Goal: Task Accomplishment & Management: Use online tool/utility

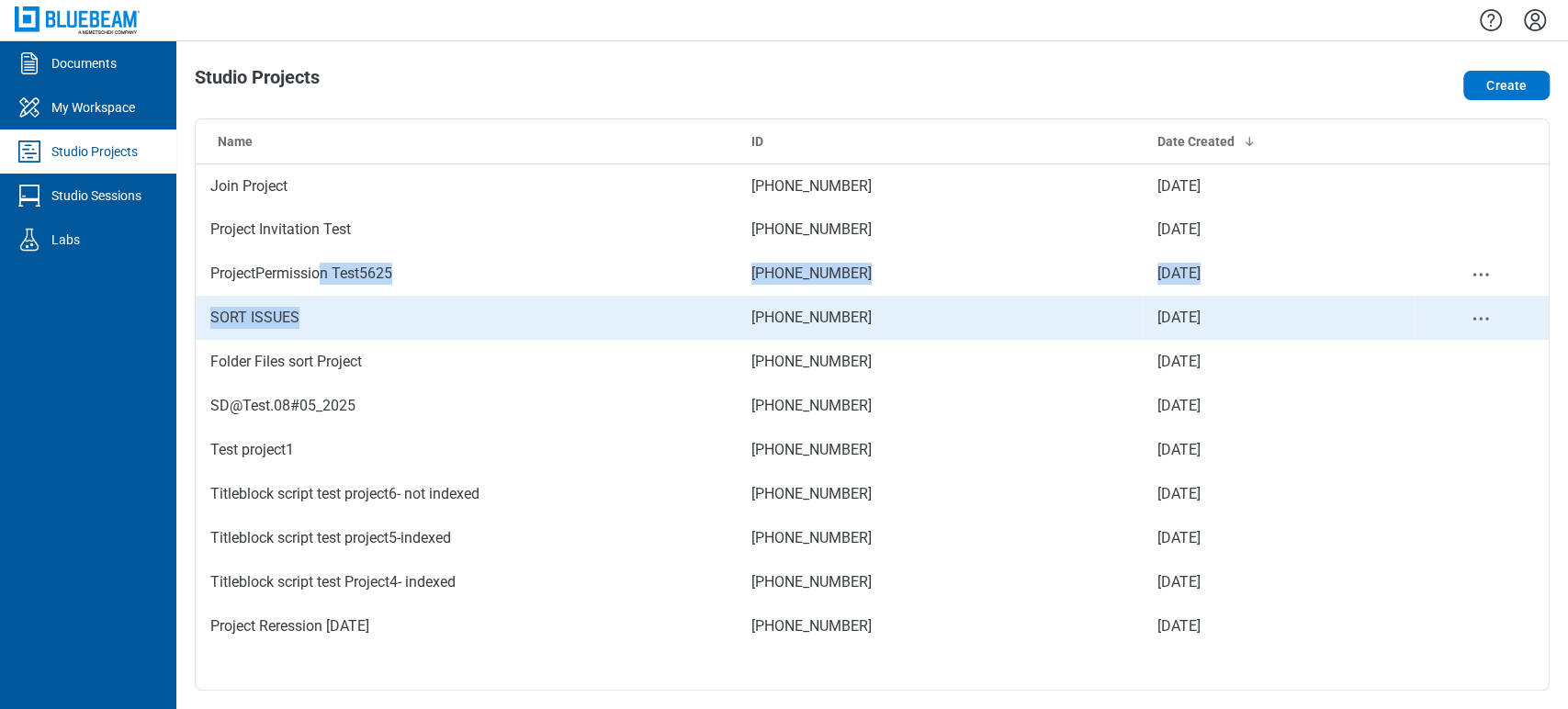
drag, startPoint x: 324, startPoint y: 294, endPoint x: 300, endPoint y: 303, distance: 25.6
click at [300, 303] on tbody "Join Project 574-096-683 Jul 18, 2025 Project Invitation Test 294-359-072 Jun 6…" at bounding box center [872, 406] width 1353 height 485
click at [300, 303] on td "SORT ISSUES" at bounding box center [466, 317] width 541 height 44
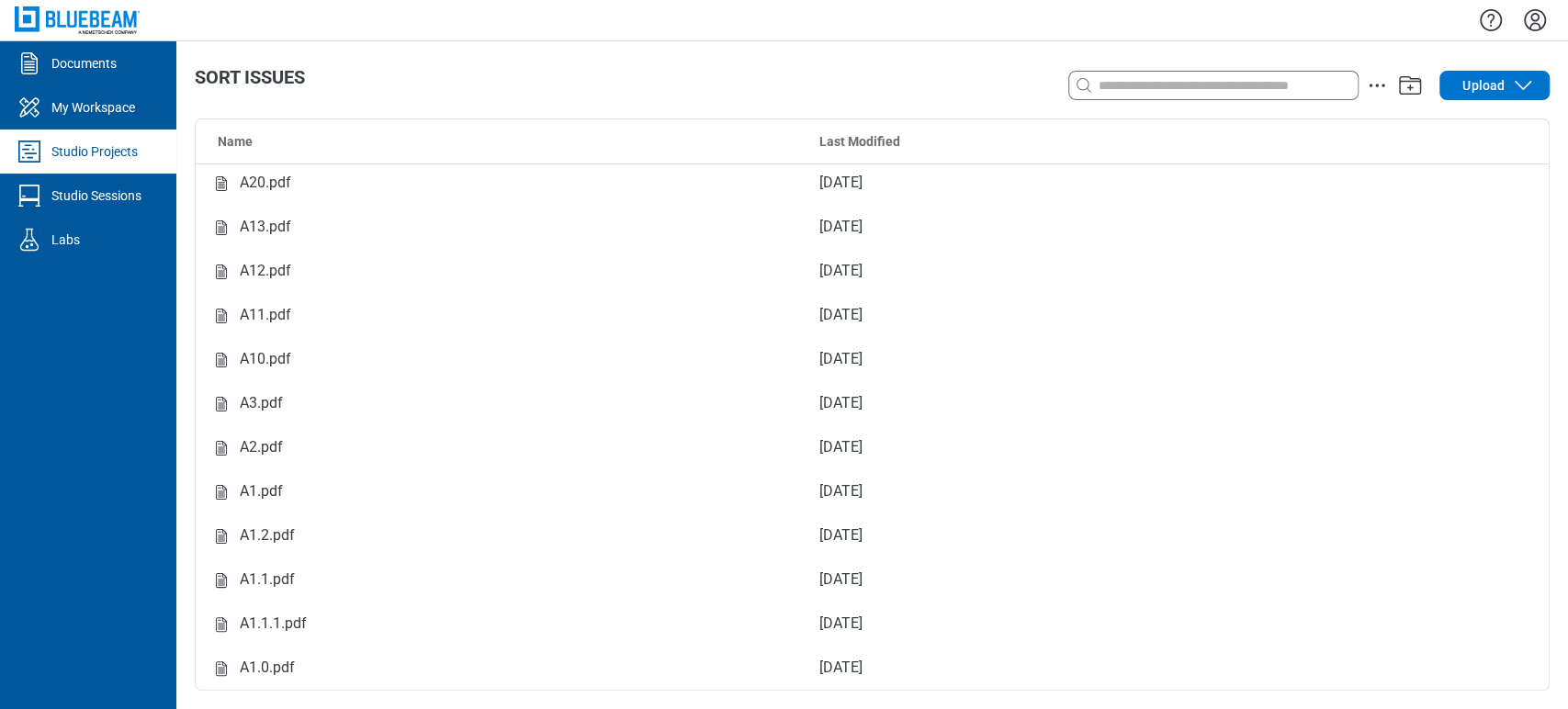
scroll to position [514, 0]
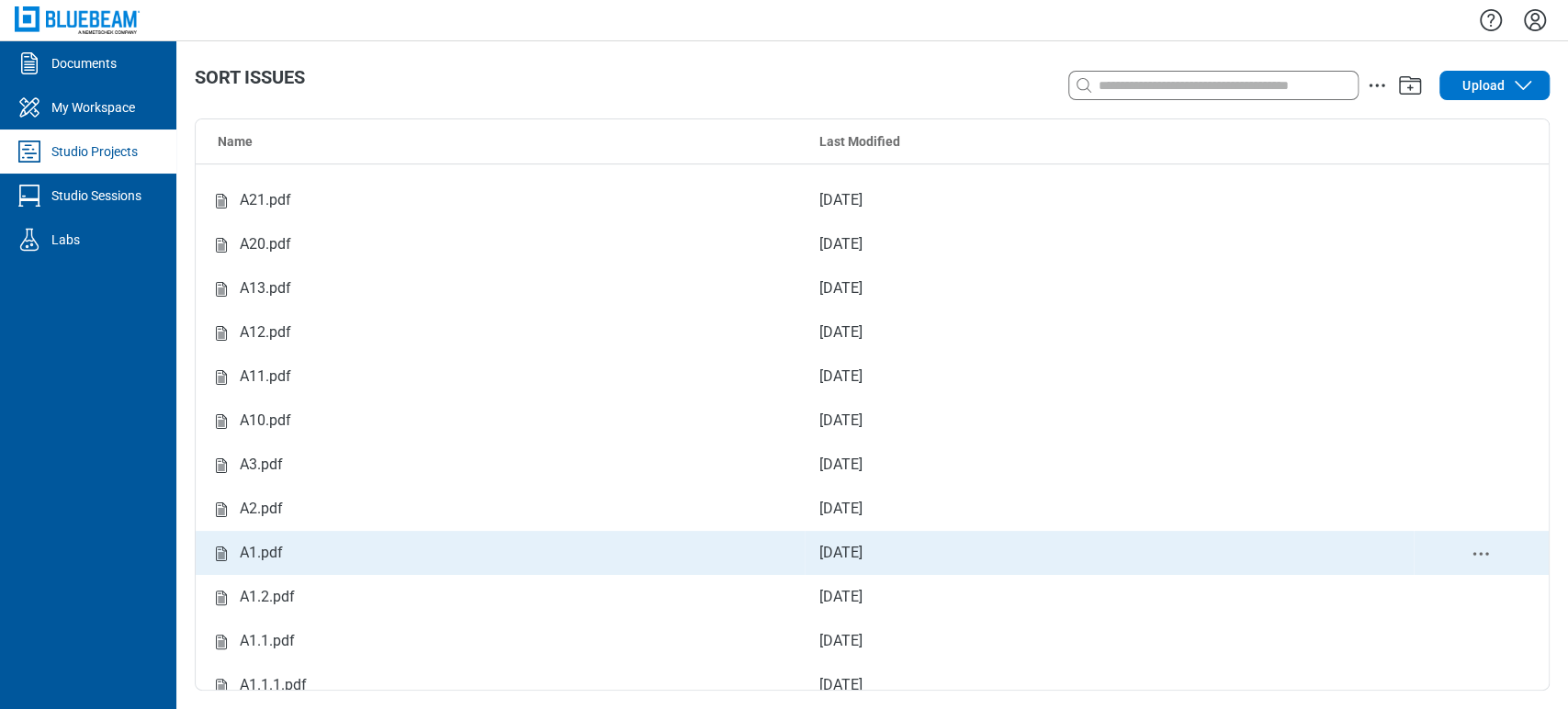
click at [260, 562] on div "A1.pdf" at bounding box center [261, 553] width 43 height 23
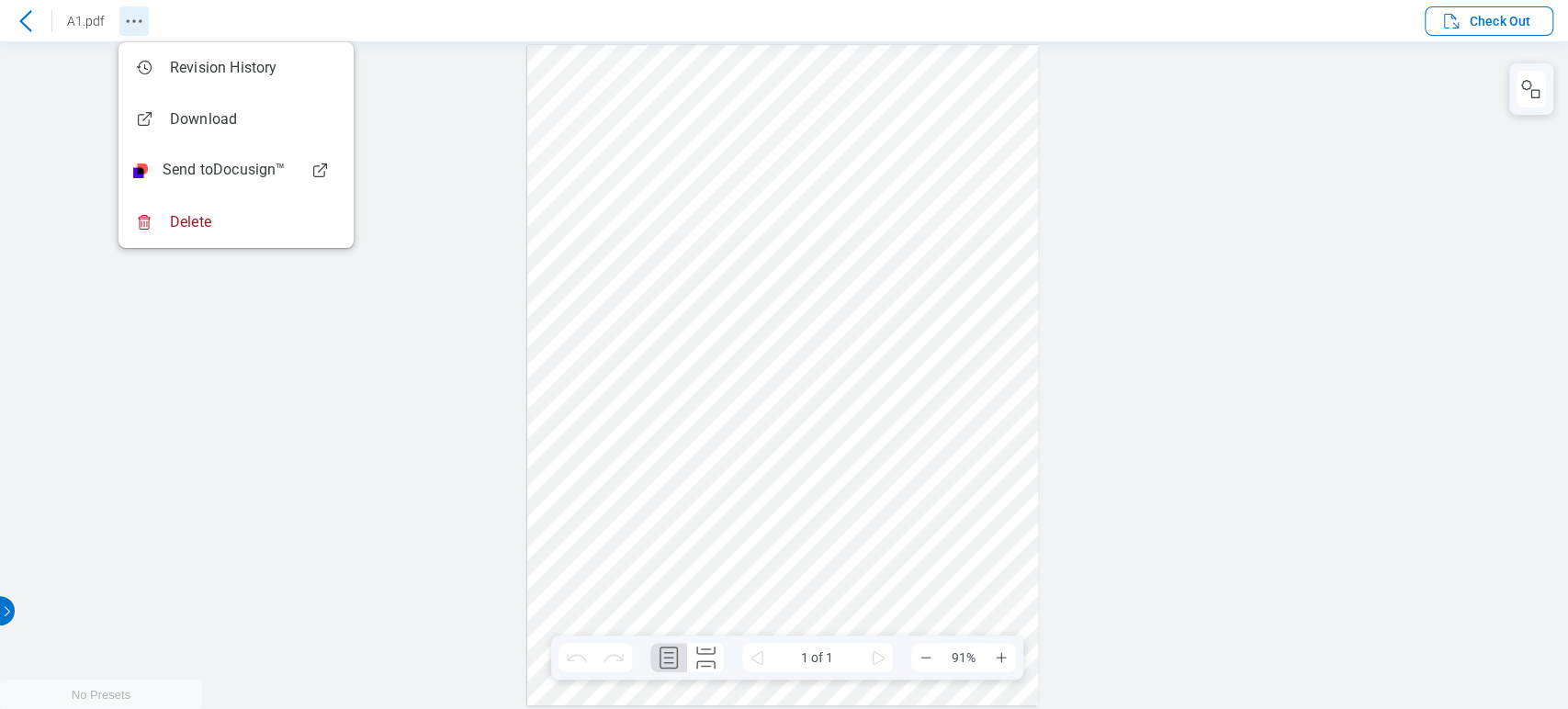
click at [139, 20] on circle "Revision History" at bounding box center [140, 20] width 3 height 3
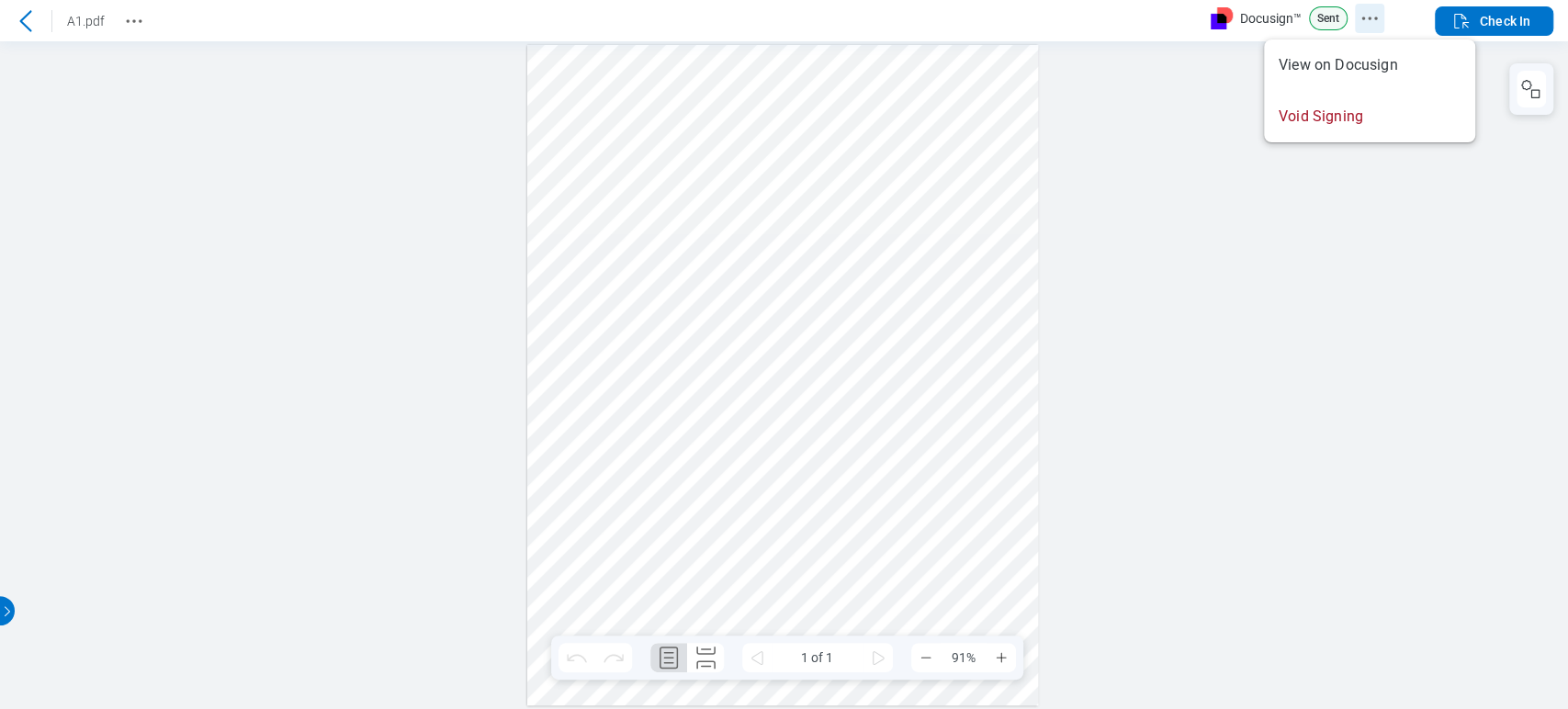
click at [1365, 19] on icon "Docusign Menu" at bounding box center [1369, 18] width 22 height 22
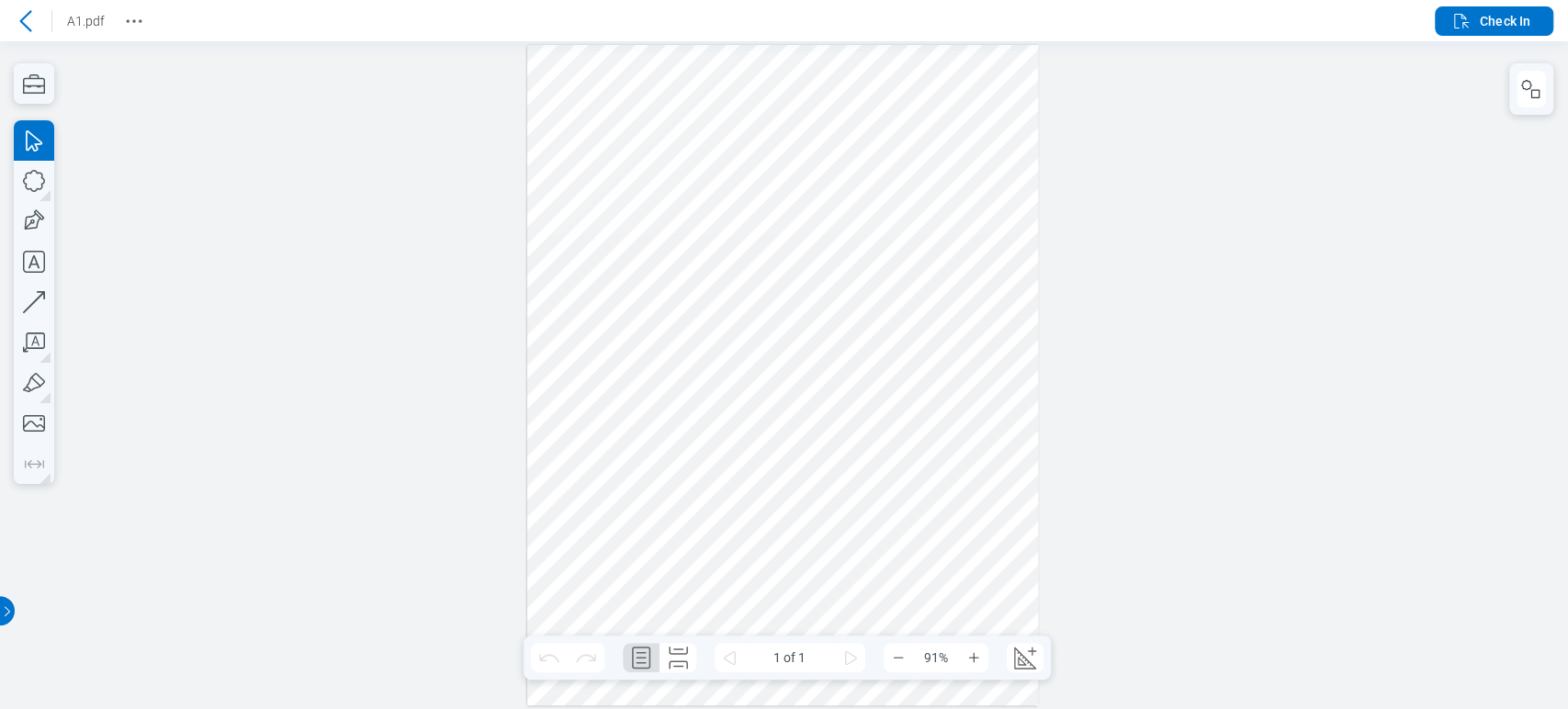
click at [1402, 24] on header "A1.pdf Check In" at bounding box center [784, 20] width 1568 height 42
click at [1530, 20] on button "Check In" at bounding box center [1494, 21] width 119 height 29
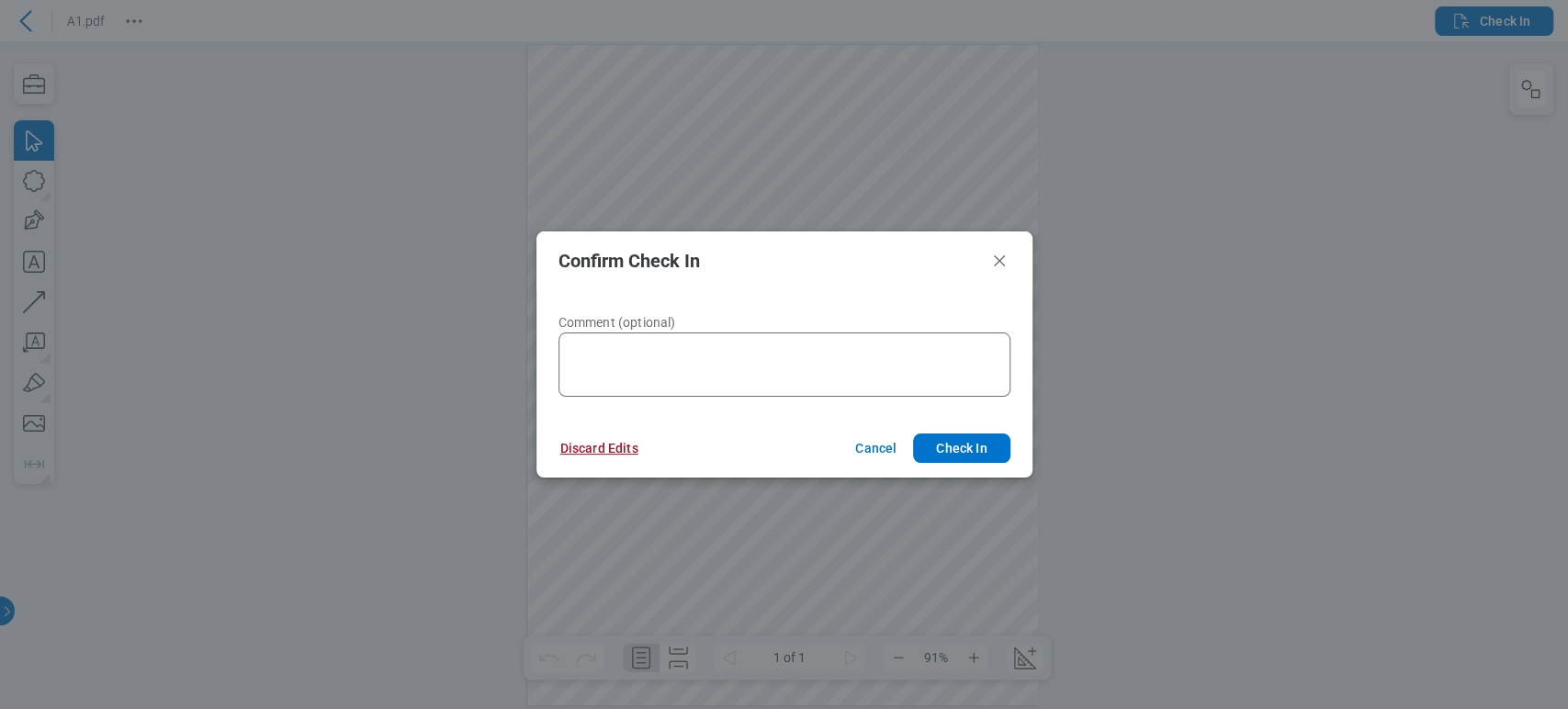
click at [1, 0] on button "Discard Edits" at bounding box center [0, 0] width 1 height 0
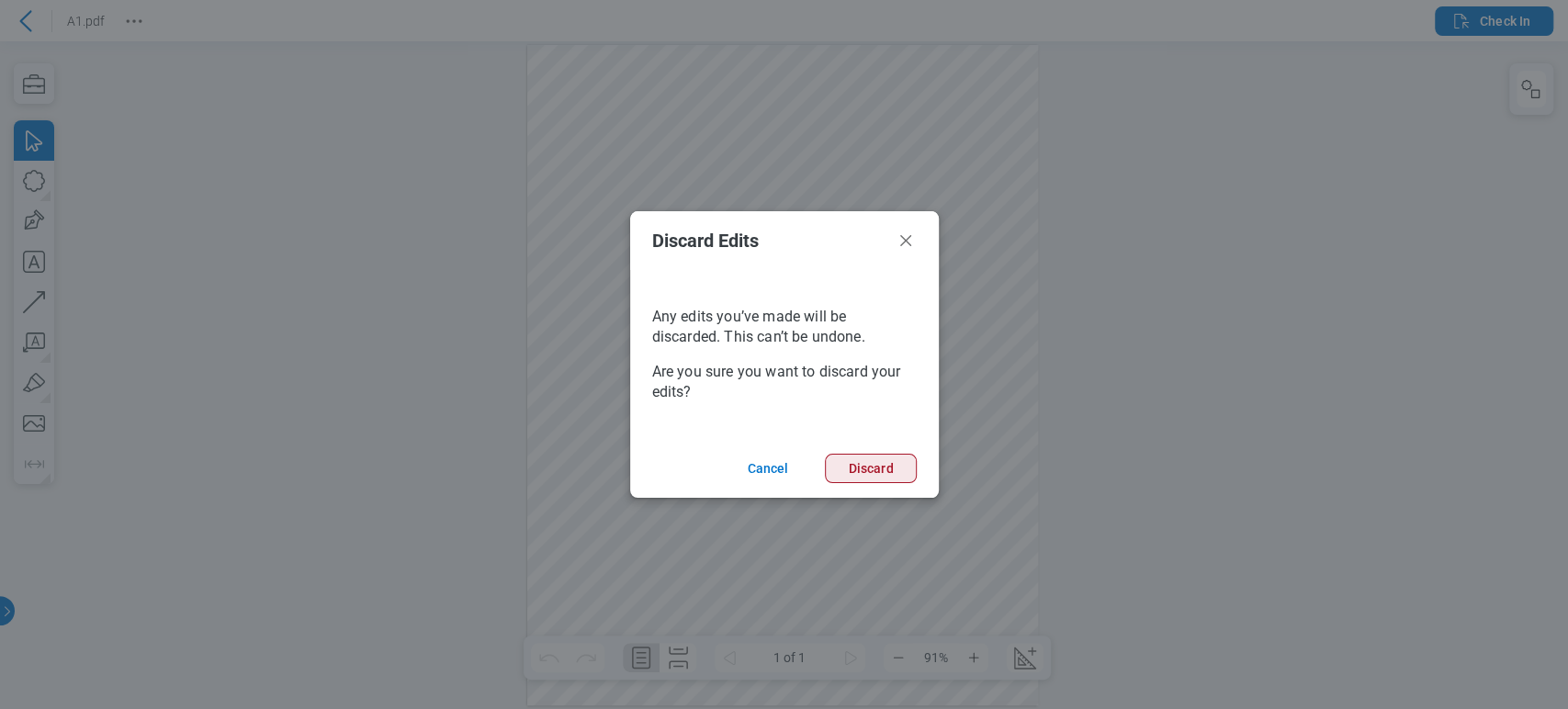
click at [875, 476] on button "Discard" at bounding box center [871, 469] width 91 height 29
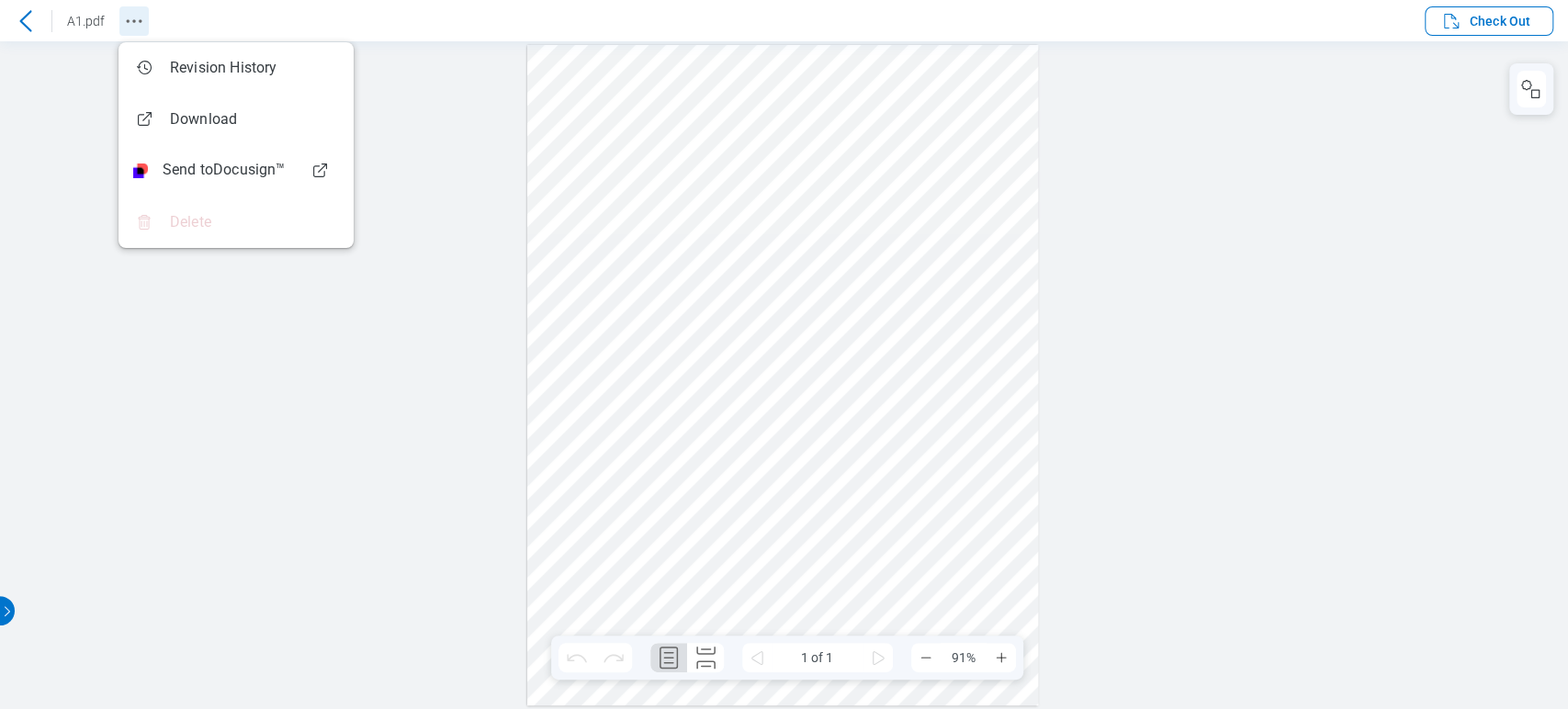
click at [138, 13] on icon "Revision History" at bounding box center [134, 20] width 22 height 22
click at [34, 25] on icon at bounding box center [25, 20] width 22 height 22
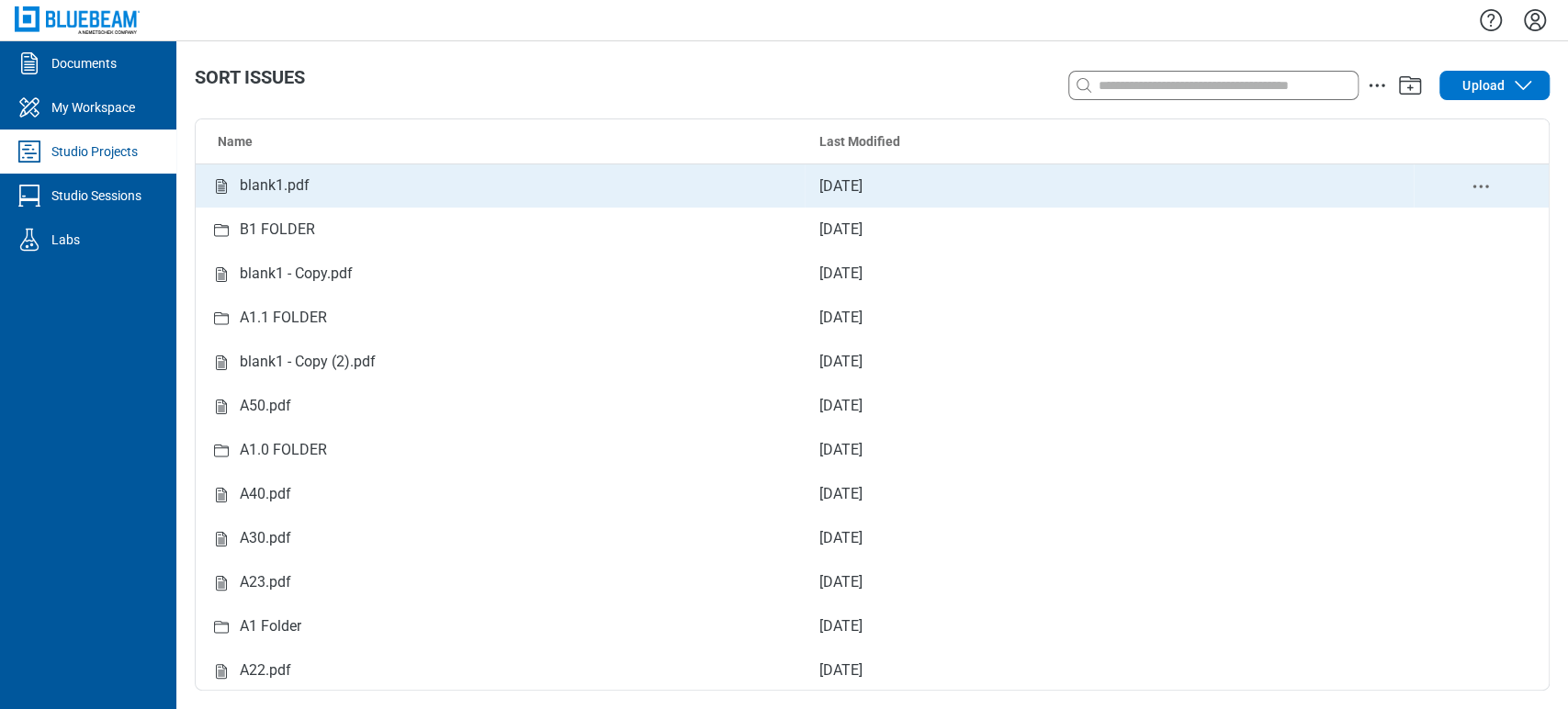
click at [618, 168] on td "blank1.pdf" at bounding box center [500, 185] width 609 height 44
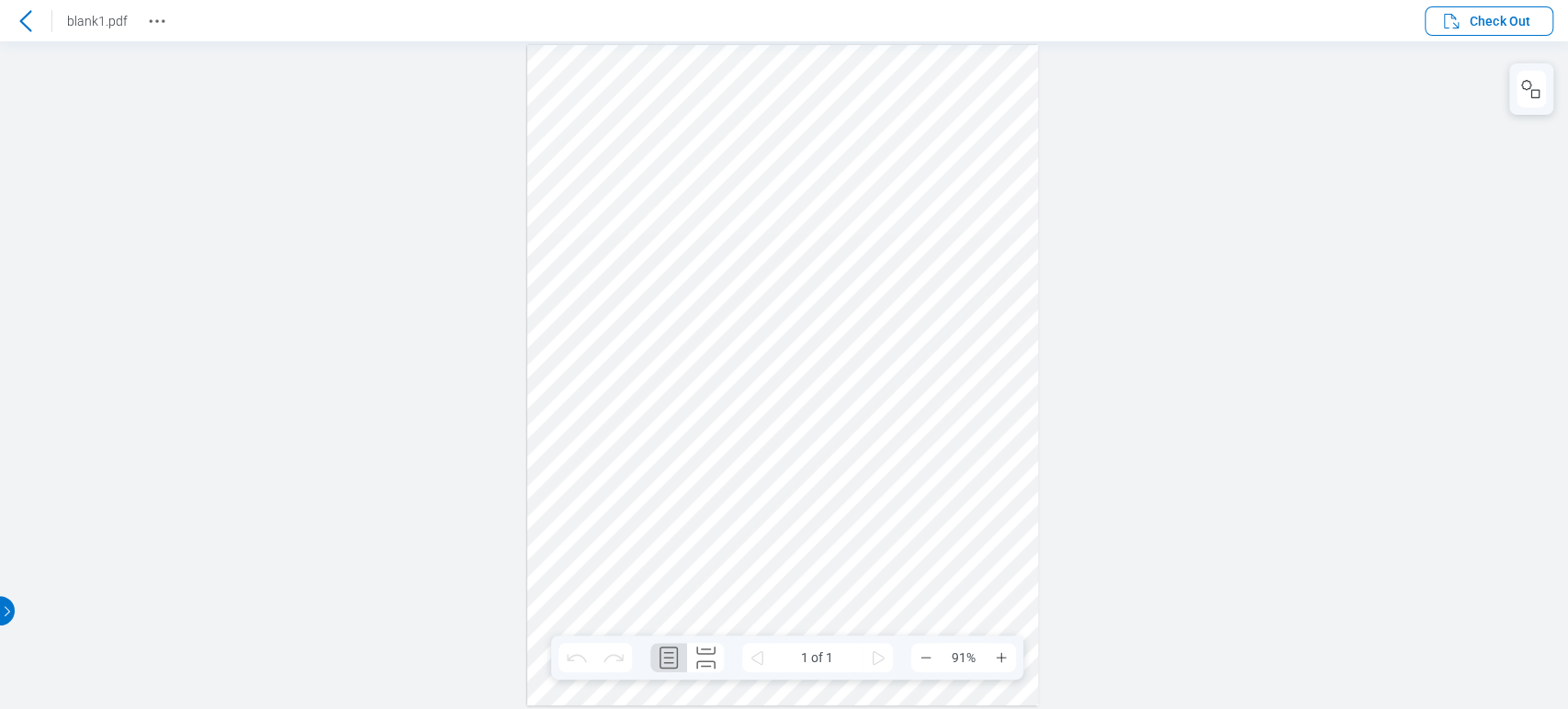
click at [29, 18] on icon at bounding box center [25, 20] width 22 height 22
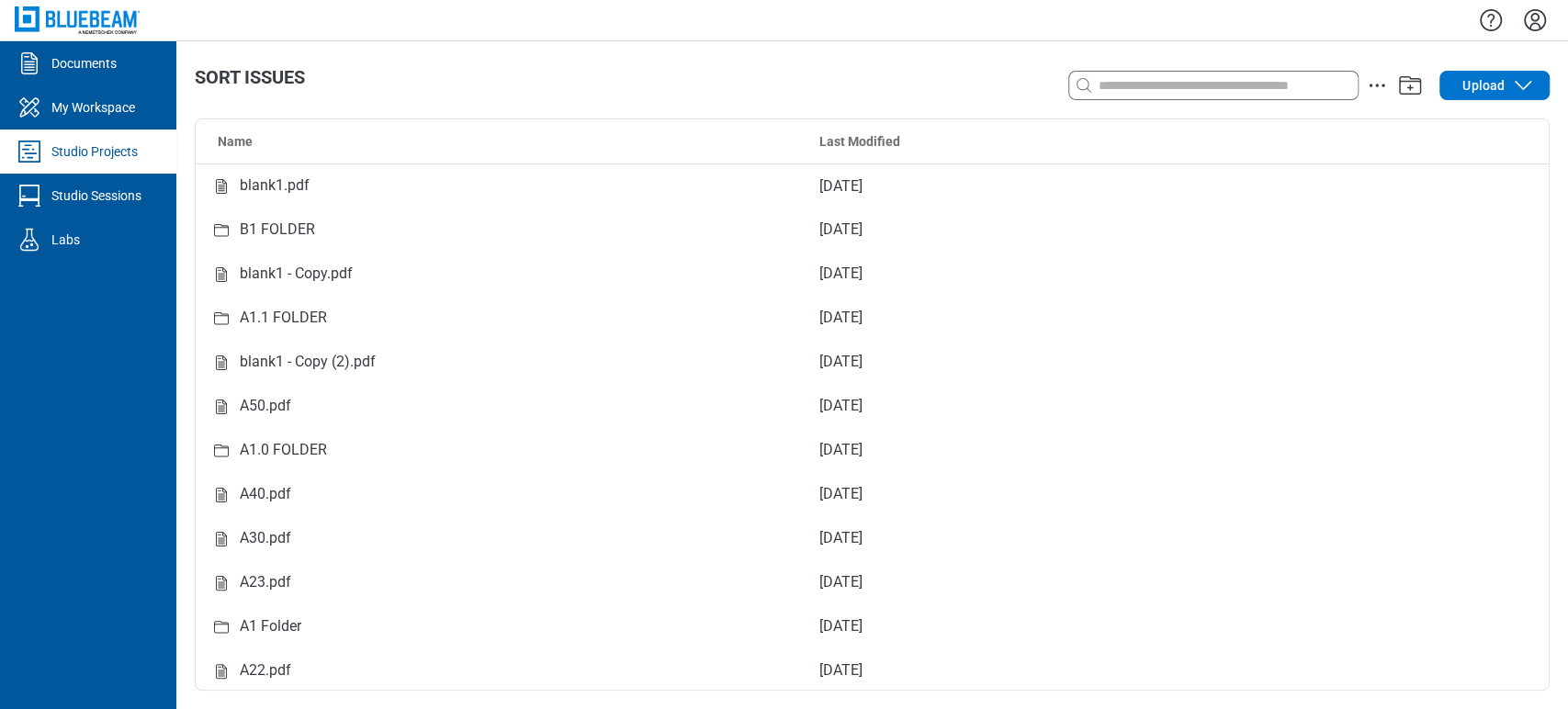
click at [1525, 25] on icon "Settings" at bounding box center [1535, 19] width 22 height 22
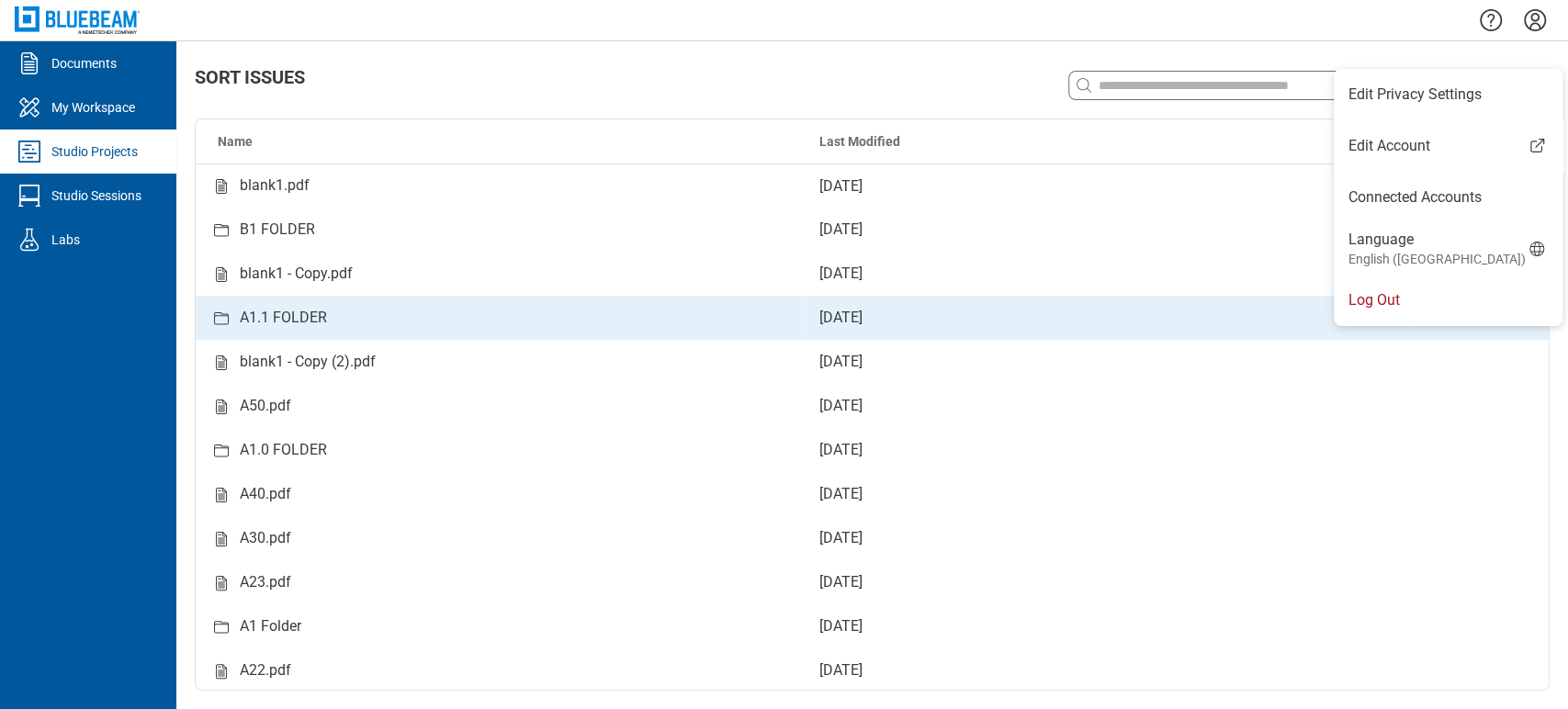
drag, startPoint x: 1411, startPoint y: 303, endPoint x: 1405, endPoint y: 296, distance: 9.2
click at [1410, 306] on li "Log Out" at bounding box center [1447, 301] width 228 height 52
